Goal: Task Accomplishment & Management: Complete application form

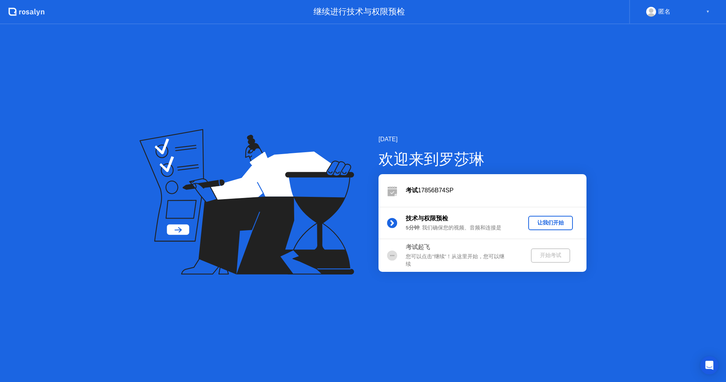
click at [557, 219] on div "让我们开始" at bounding box center [551, 222] width 39 height 7
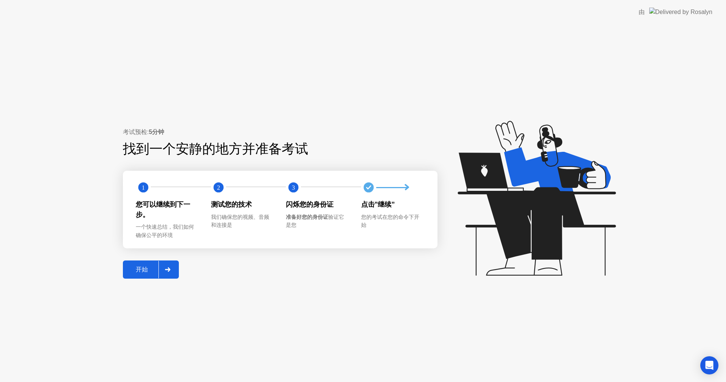
click at [137, 274] on div "开始" at bounding box center [141, 270] width 33 height 8
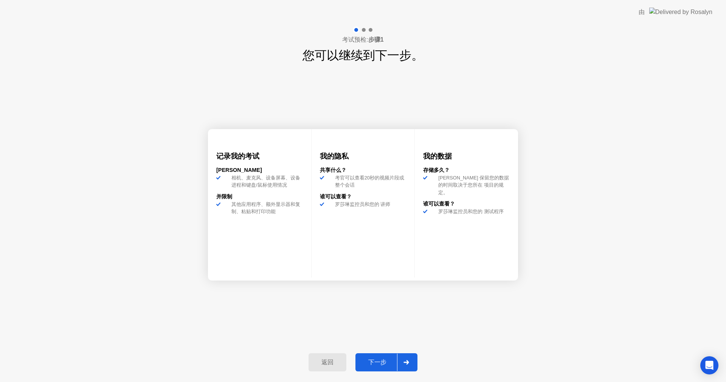
click at [394, 362] on div "下一步" at bounding box center [377, 362] width 39 height 8
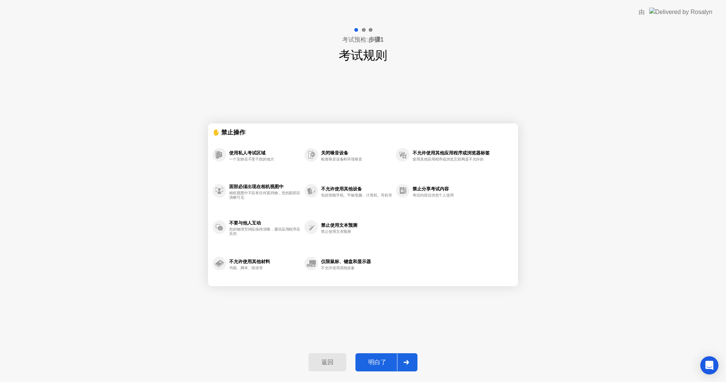
click at [394, 362] on div "明白了" at bounding box center [377, 362] width 39 height 8
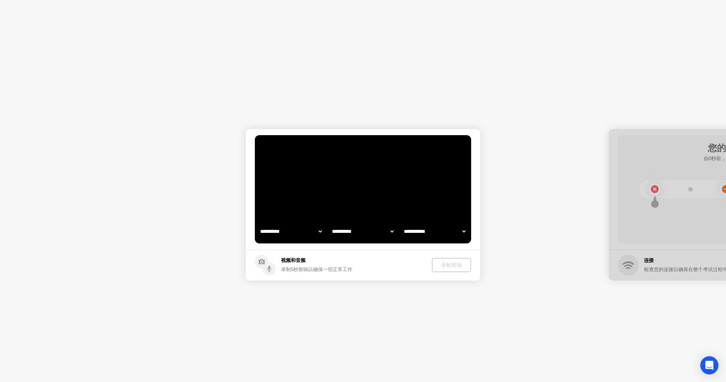
select select "**********"
select select "*******"
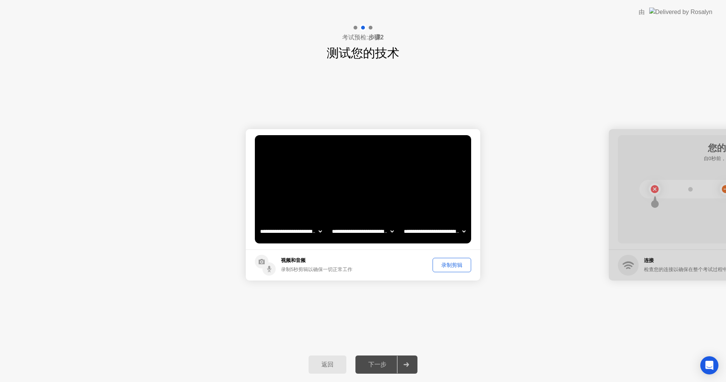
click at [455, 261] on div "录制剪辑" at bounding box center [452, 264] width 33 height 7
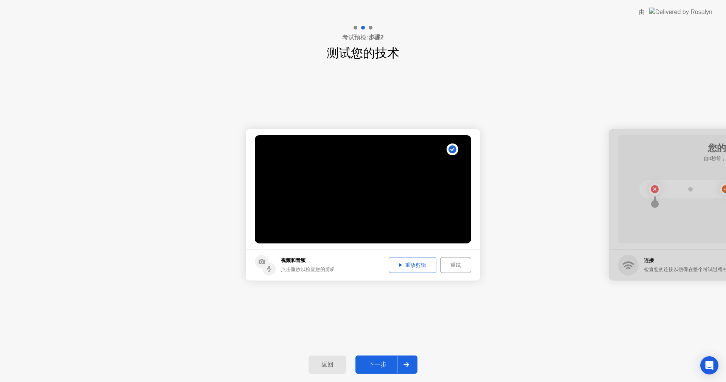
click at [414, 263] on div "重放剪辑" at bounding box center [413, 264] width 42 height 7
click at [382, 361] on div "下一步" at bounding box center [377, 365] width 39 height 8
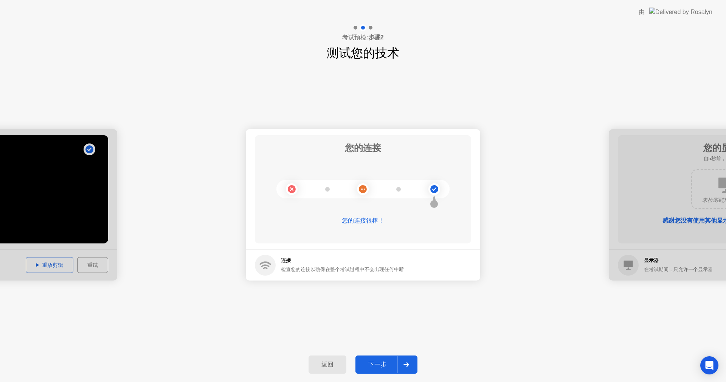
click at [374, 360] on button "下一步" at bounding box center [387, 364] width 62 height 18
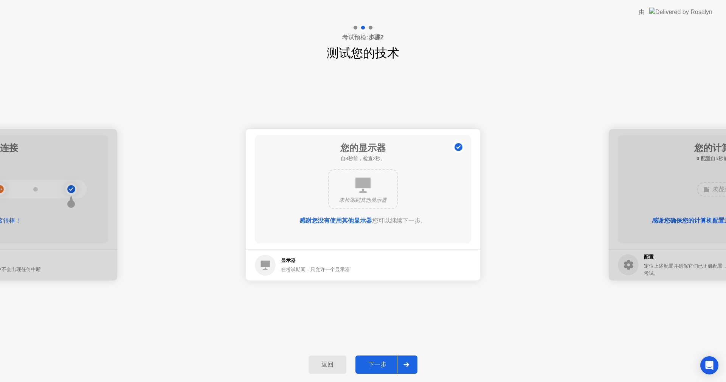
click at [375, 363] on div "下一步" at bounding box center [377, 365] width 39 height 8
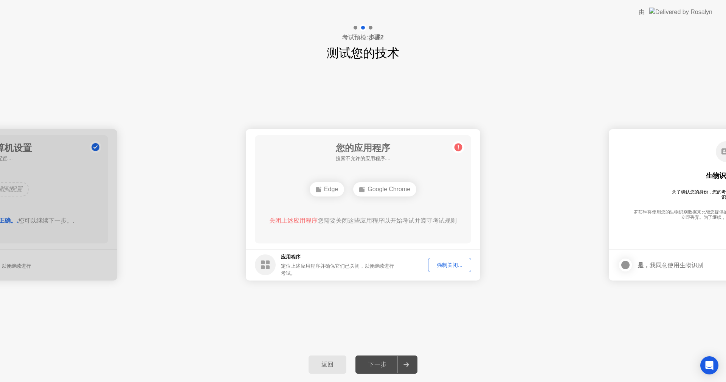
click at [375, 364] on div "下一步" at bounding box center [377, 365] width 39 height 8
click at [455, 265] on div "强制关闭..." at bounding box center [450, 264] width 38 height 7
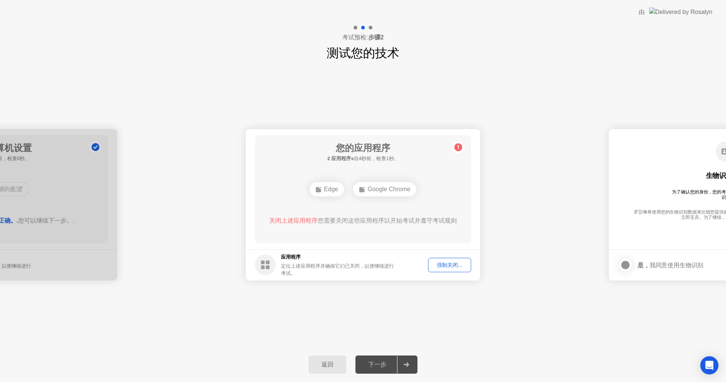
click at [455, 263] on div "强制关闭..." at bounding box center [450, 264] width 38 height 7
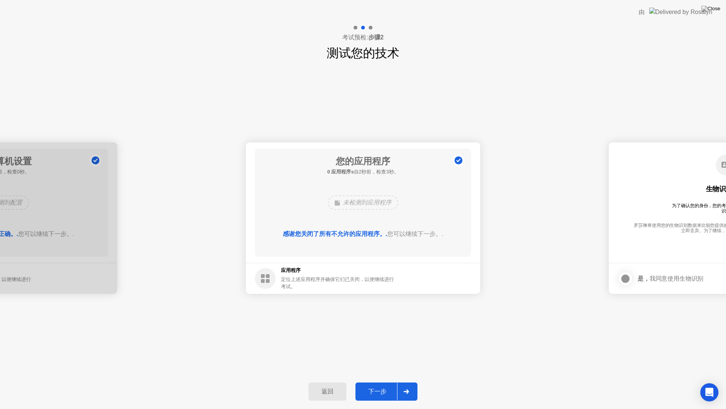
click at [380, 381] on button "下一步" at bounding box center [387, 391] width 62 height 18
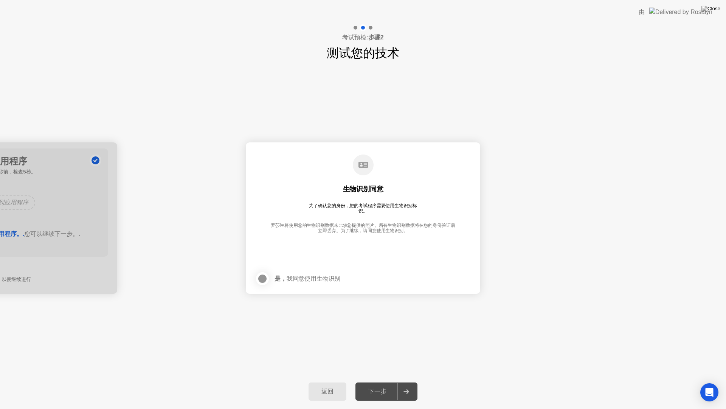
click at [296, 283] on div "是， 我同意使用生物识别" at bounding box center [298, 278] width 86 height 15
click at [291, 282] on div "是， 我同意使用生物识别" at bounding box center [298, 278] width 86 height 15
click at [266, 274] on div at bounding box center [262, 278] width 9 height 9
click at [395, 381] on div "下一步" at bounding box center [377, 391] width 39 height 8
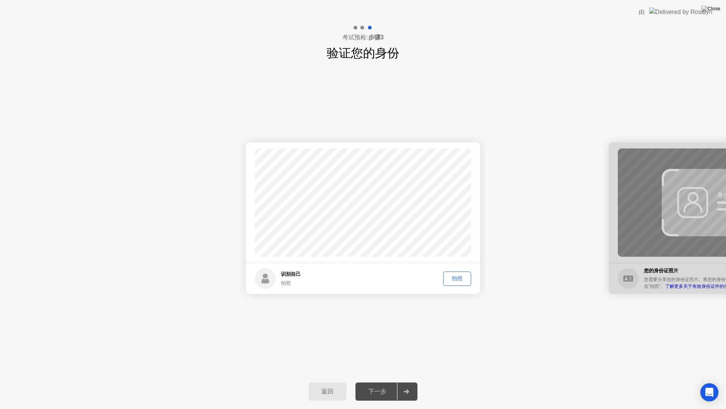
click at [467, 277] on div "拍照" at bounding box center [457, 278] width 23 height 7
click at [381, 381] on div "下一步" at bounding box center [377, 391] width 39 height 8
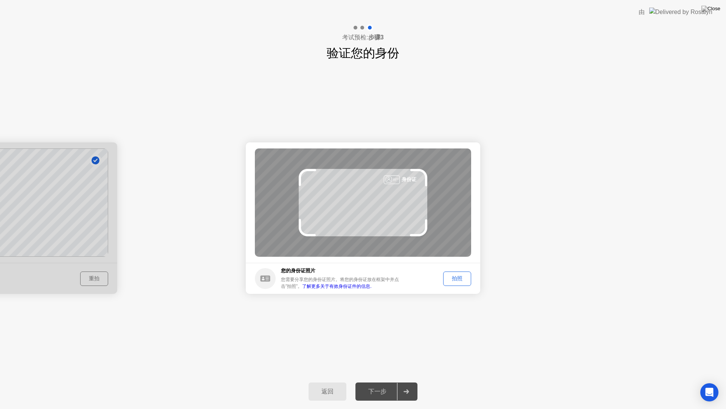
click at [460, 276] on div "拍照" at bounding box center [457, 278] width 23 height 7
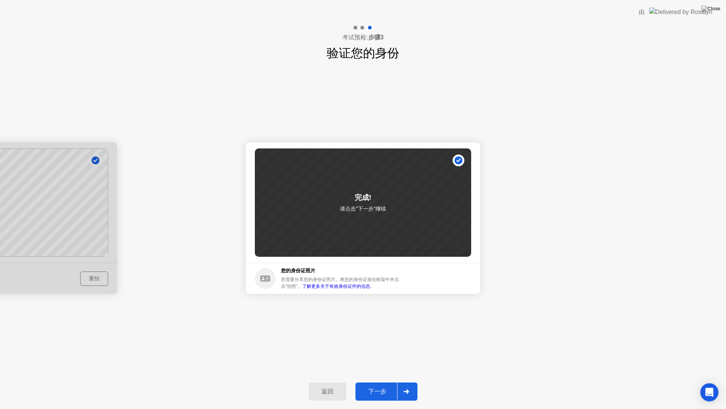
click at [389, 381] on div "下一步" at bounding box center [377, 391] width 39 height 8
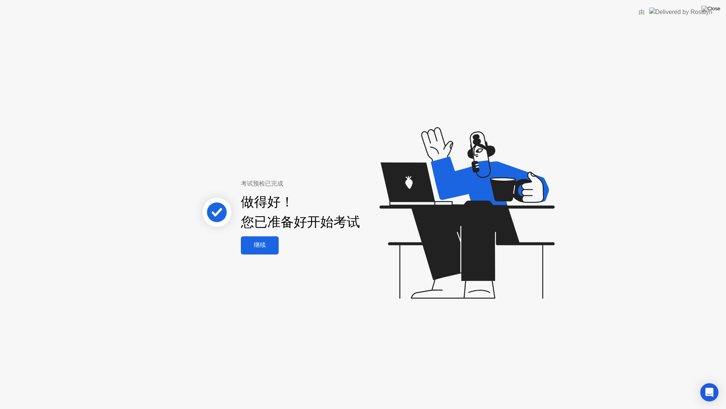
click at [263, 252] on button "继续" at bounding box center [260, 245] width 38 height 18
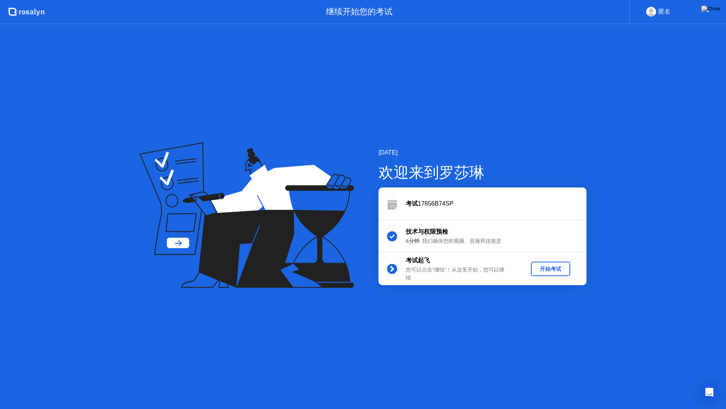
click at [538, 272] on div "开始考试" at bounding box center [550, 268] width 33 height 7
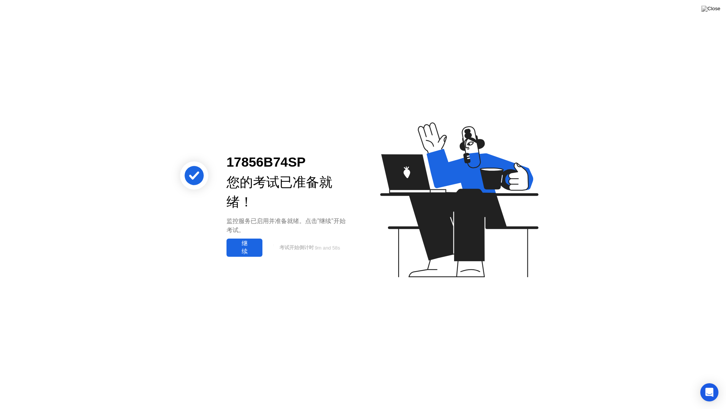
click at [252, 255] on div "继续" at bounding box center [244, 248] width 31 height 16
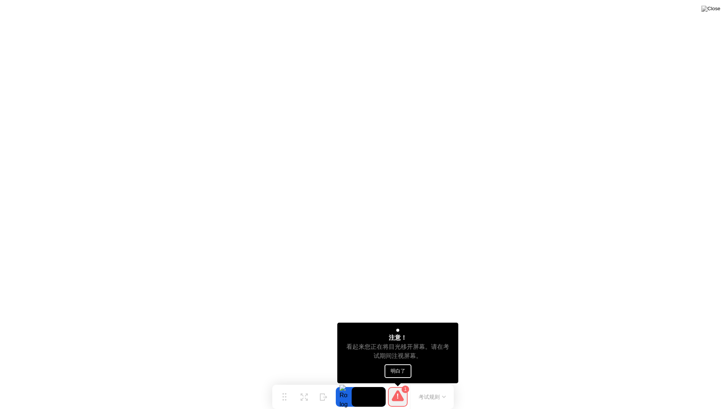
click at [412, 368] on button "明白了" at bounding box center [398, 371] width 27 height 14
